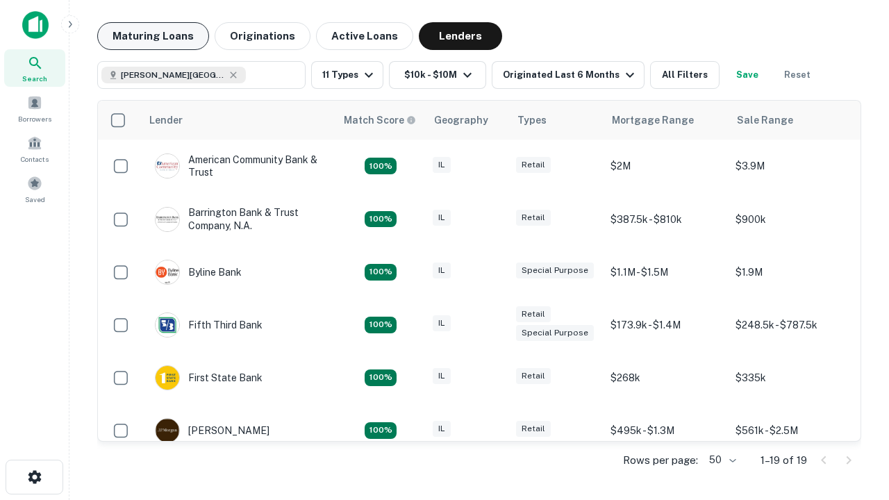
click at [153, 36] on button "Maturing Loans" at bounding box center [153, 36] width 112 height 28
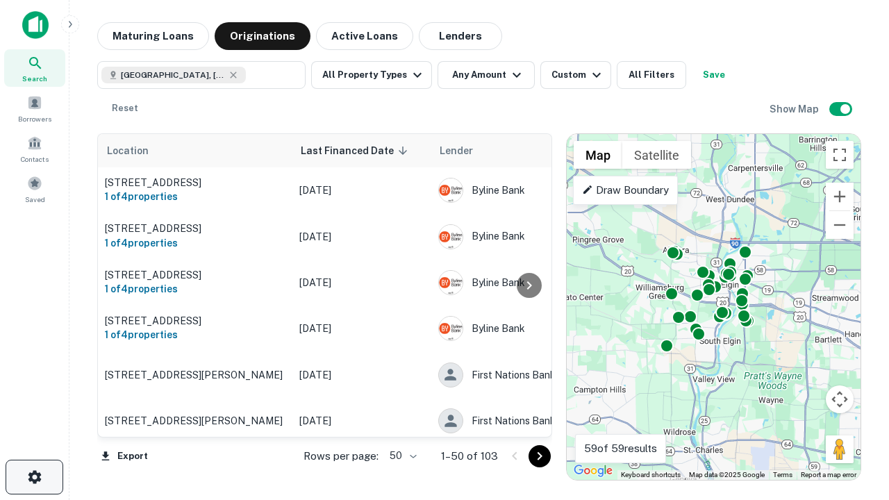
click at [34, 477] on icon "button" at bounding box center [34, 477] width 17 height 17
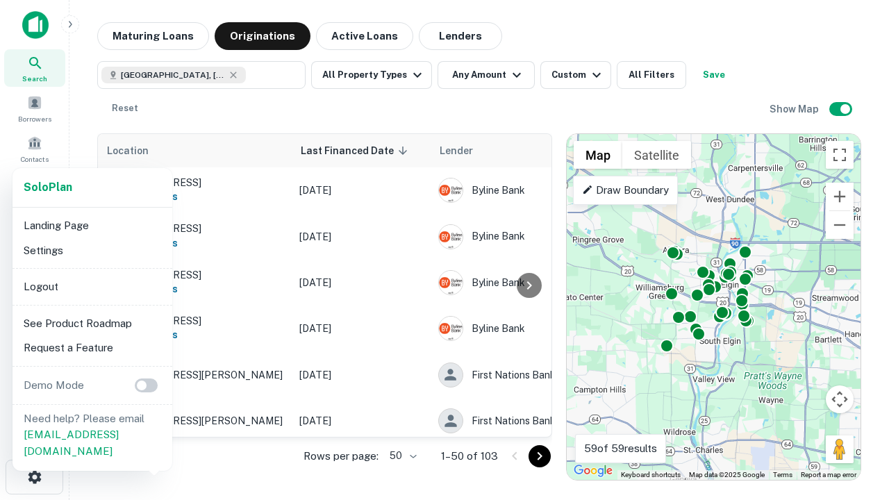
click at [92, 286] on li "Logout" at bounding box center [92, 286] width 149 height 25
